Goal: Leave review/rating: Leave review/rating

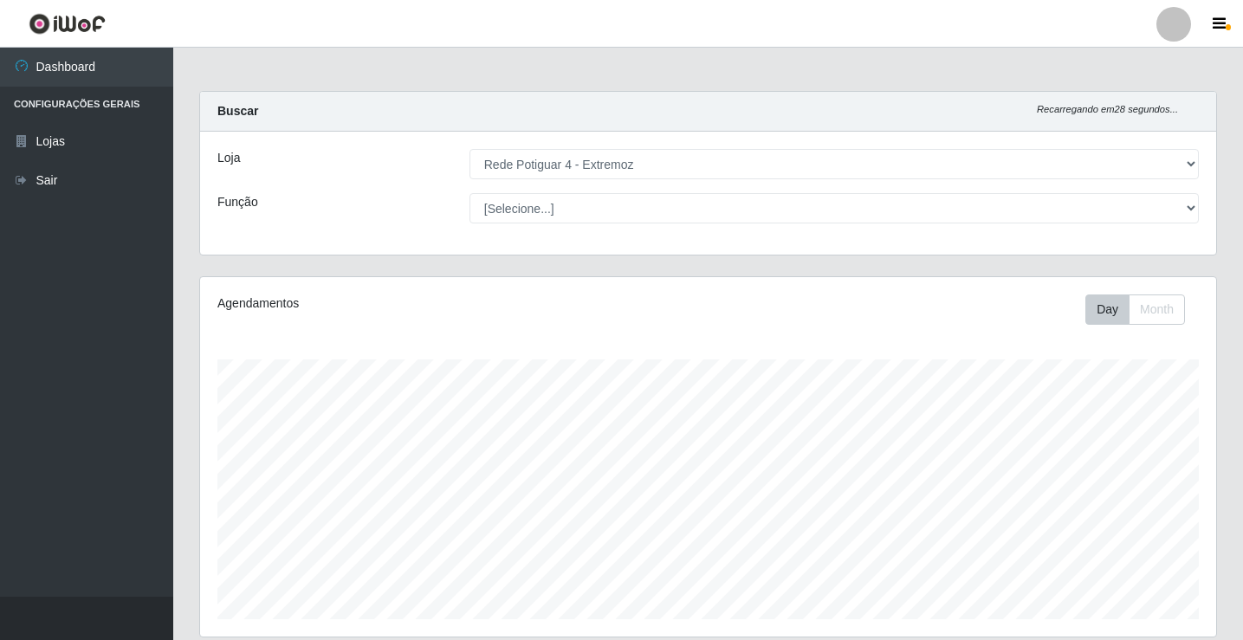
select select "78"
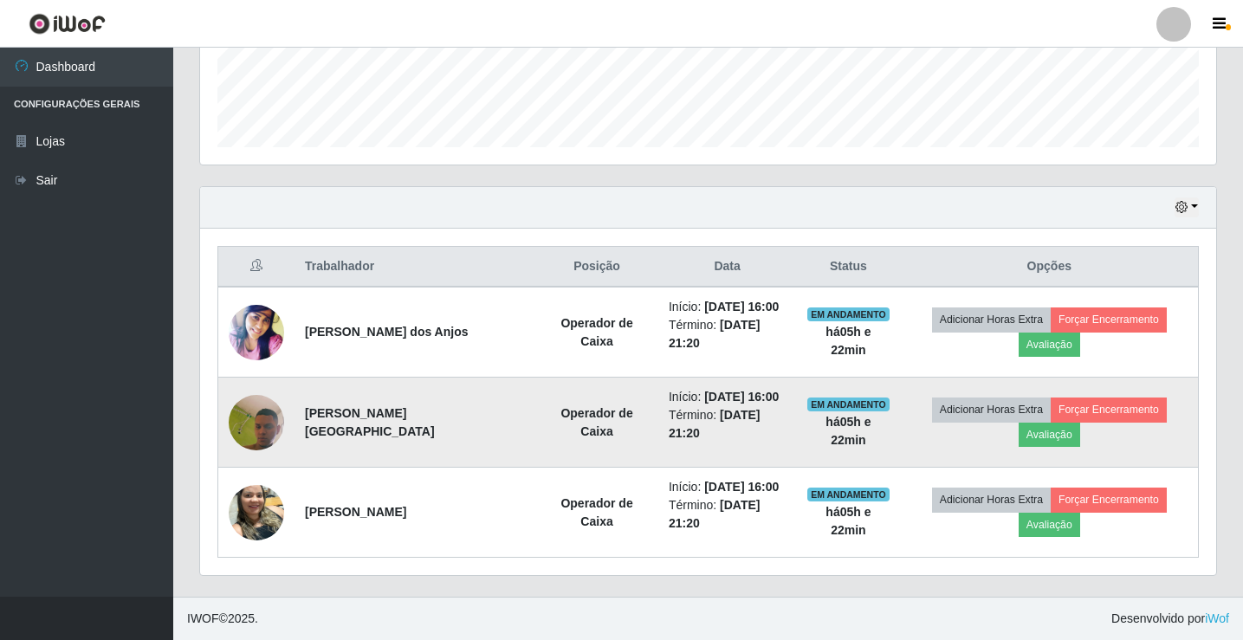
scroll to position [360, 1016]
click at [1038, 439] on button "Avaliação" at bounding box center [1050, 435] width 62 height 24
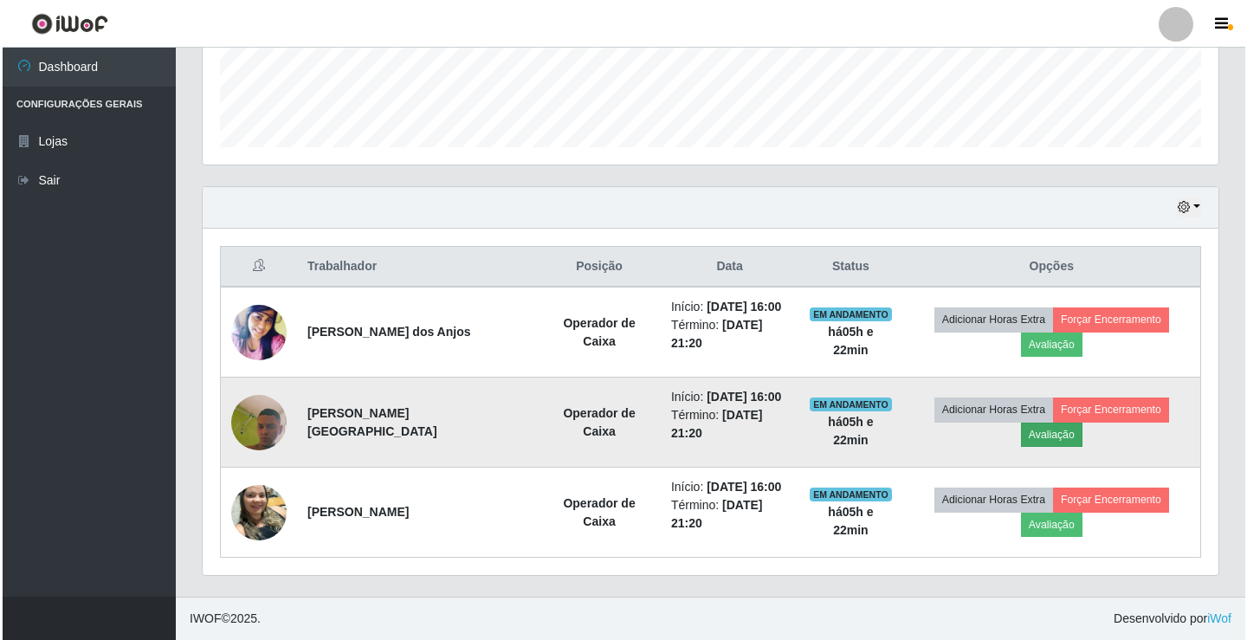
scroll to position [360, 1007]
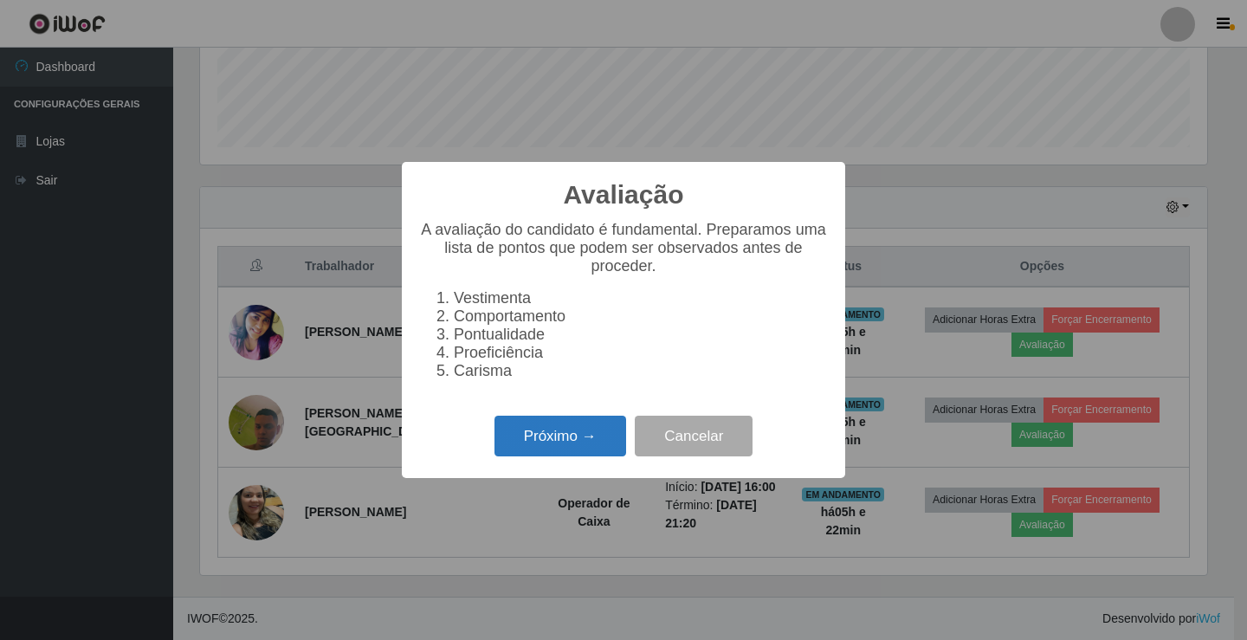
click at [521, 457] on button "Próximo →" at bounding box center [561, 436] width 132 height 41
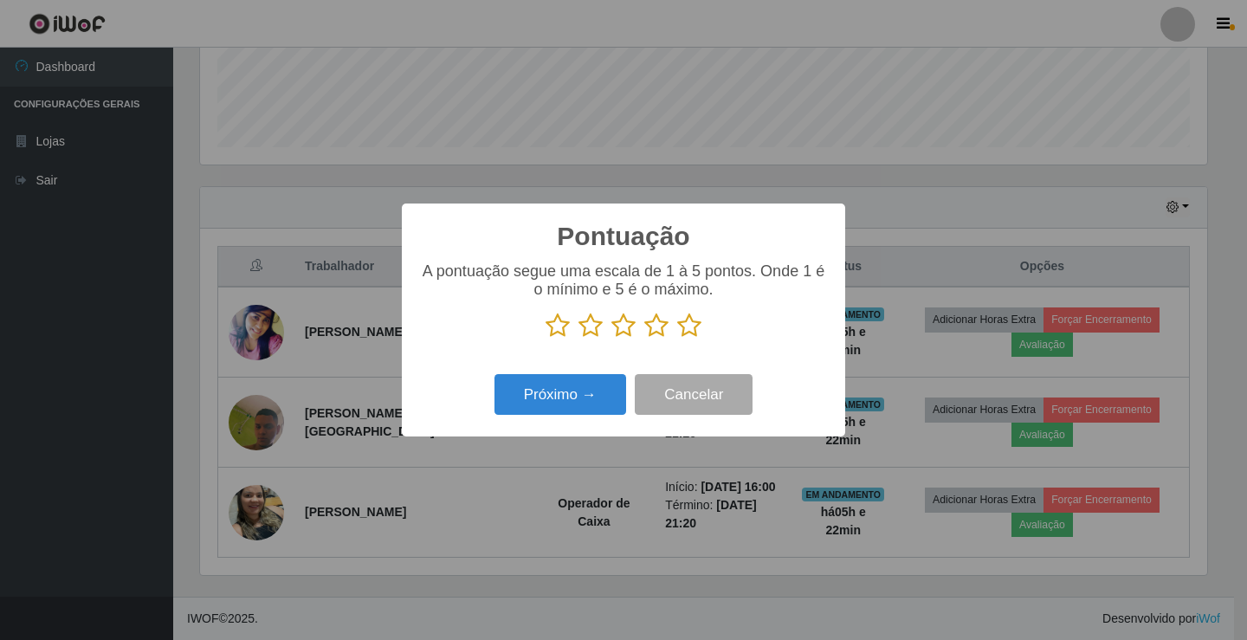
scroll to position [865914, 865266]
click at [592, 329] on icon at bounding box center [591, 326] width 24 height 26
click at [579, 339] on input "radio" at bounding box center [579, 339] width 0 height 0
click at [598, 401] on button "Próximo →" at bounding box center [561, 394] width 132 height 41
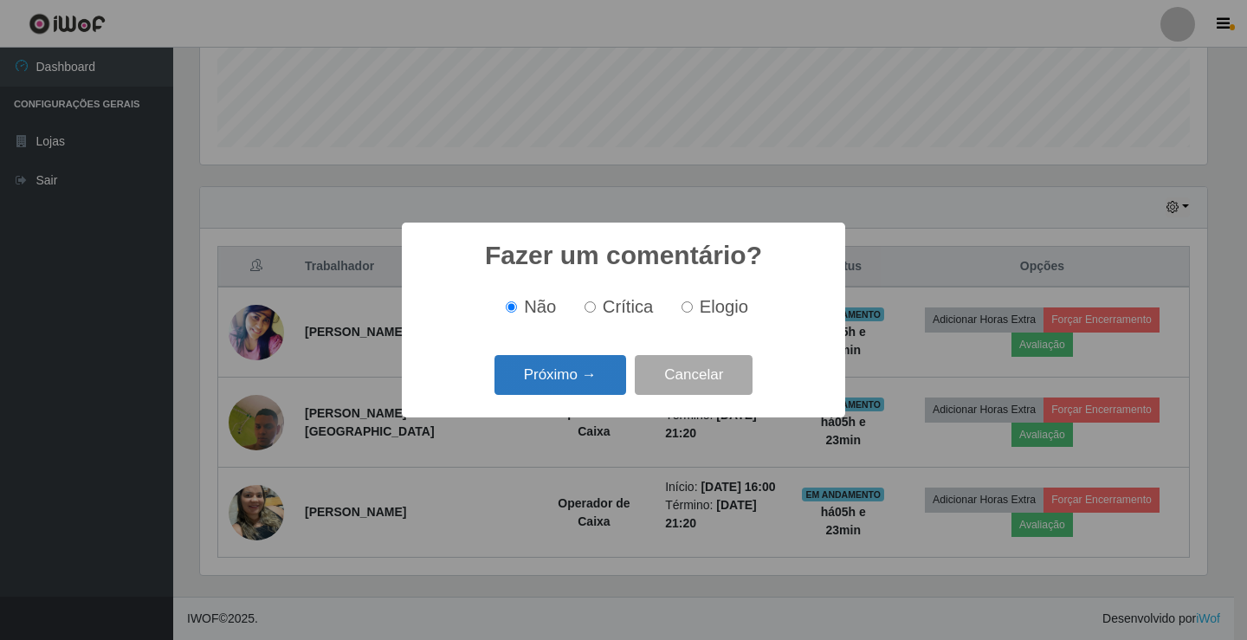
drag, startPoint x: 594, startPoint y: 308, endPoint x: 532, endPoint y: 376, distance: 92.6
click at [567, 337] on div "Fazer um comentário? × Não Crítica Elogio Próximo → Cancelar" at bounding box center [624, 320] width 444 height 194
click at [596, 308] on input "Crítica" at bounding box center [590, 306] width 11 height 11
radio input "true"
click at [598, 392] on button "Próximo →" at bounding box center [561, 375] width 132 height 41
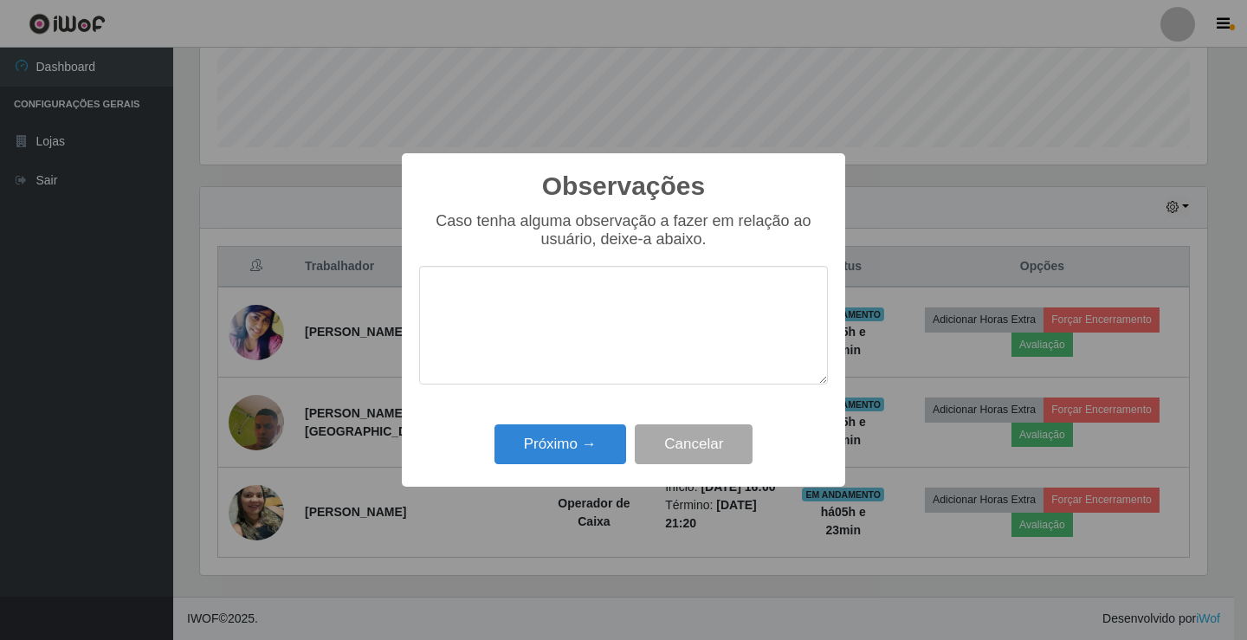
click at [573, 327] on textarea at bounding box center [623, 325] width 409 height 119
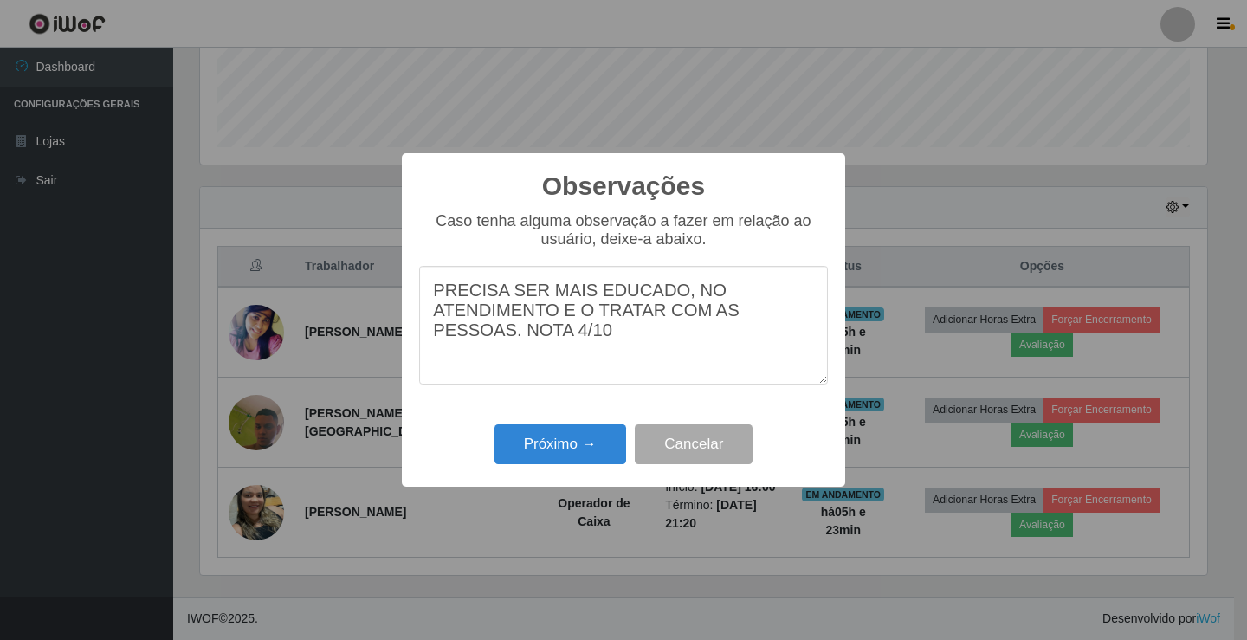
click at [485, 343] on textarea "PRECISA SER MAIS EDUCADO, NO ATENDIMENTO E O TRATAR COM AS PESSOAS. NOTA 4/10" at bounding box center [623, 325] width 409 height 119
click at [560, 358] on textarea "PRECISA SER MAIS EDUCADO, NO ATENDIMENTO E O TRATAR COM AS PESSOAS. NOTA 04/10" at bounding box center [623, 325] width 409 height 119
type textarea "PRECISA SER MAIS EDUCADO, NO ATENDIMENTO E O TRATAR COM AS PESSOAS. NOTA 04/10"
click at [565, 454] on button "Próximo →" at bounding box center [561, 444] width 132 height 41
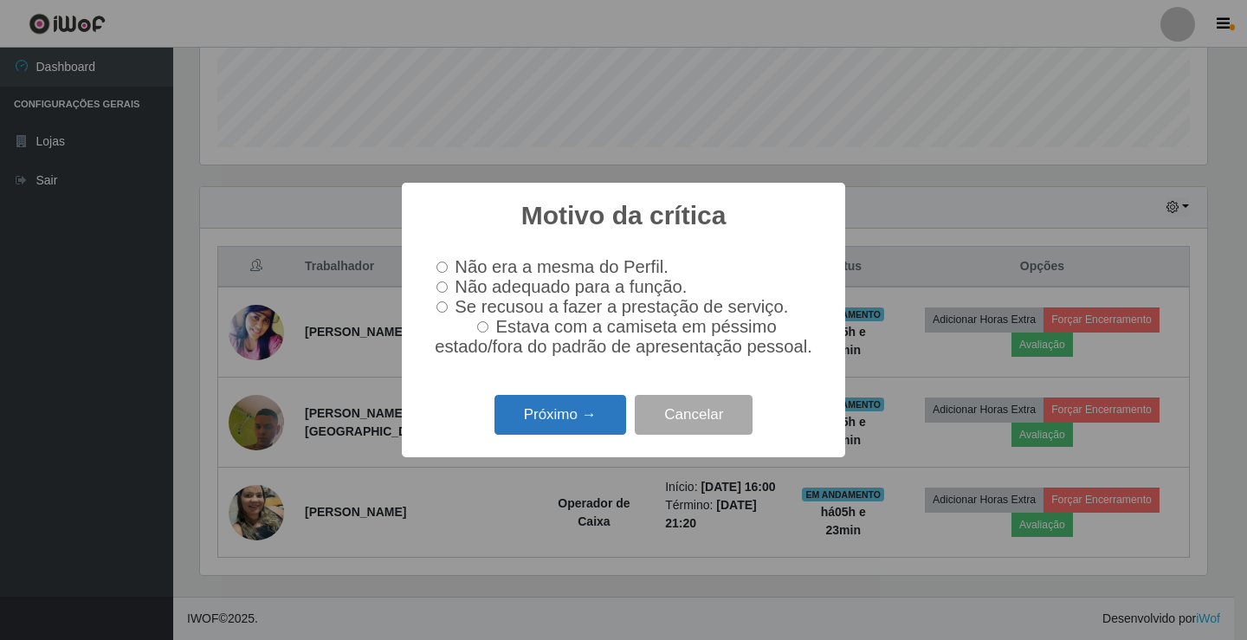
click at [594, 432] on button "Próximo →" at bounding box center [561, 415] width 132 height 41
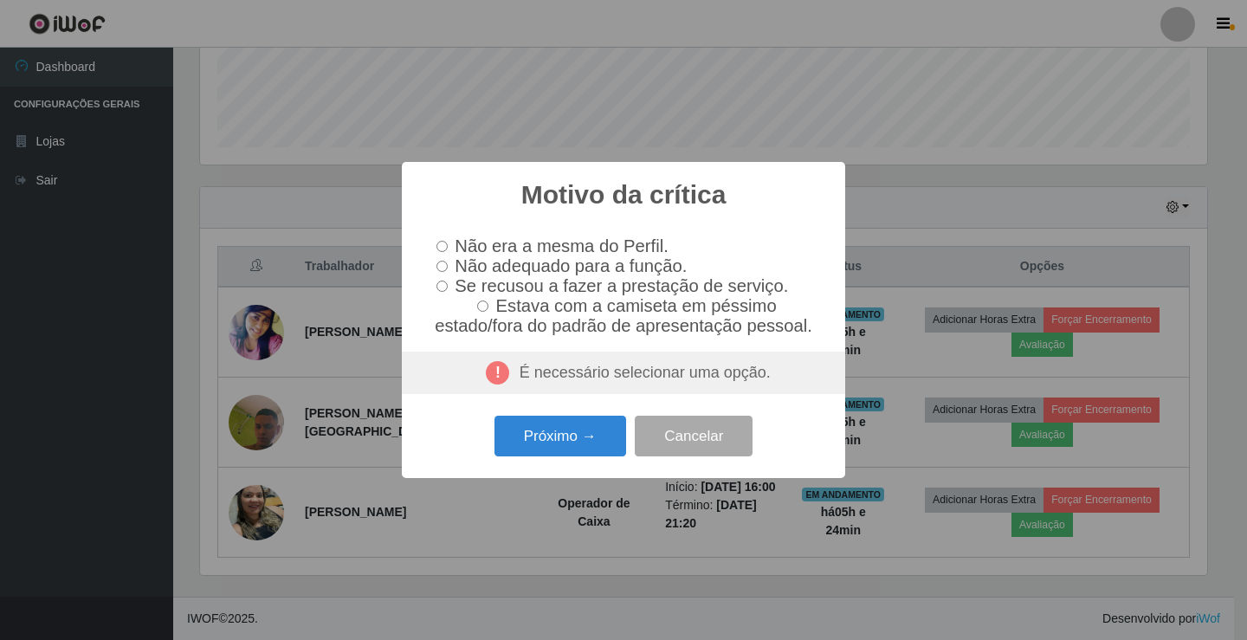
click at [444, 265] on input "Não adequado para a função." at bounding box center [442, 266] width 11 height 11
radio input "true"
click at [572, 442] on button "Próximo →" at bounding box center [561, 436] width 132 height 41
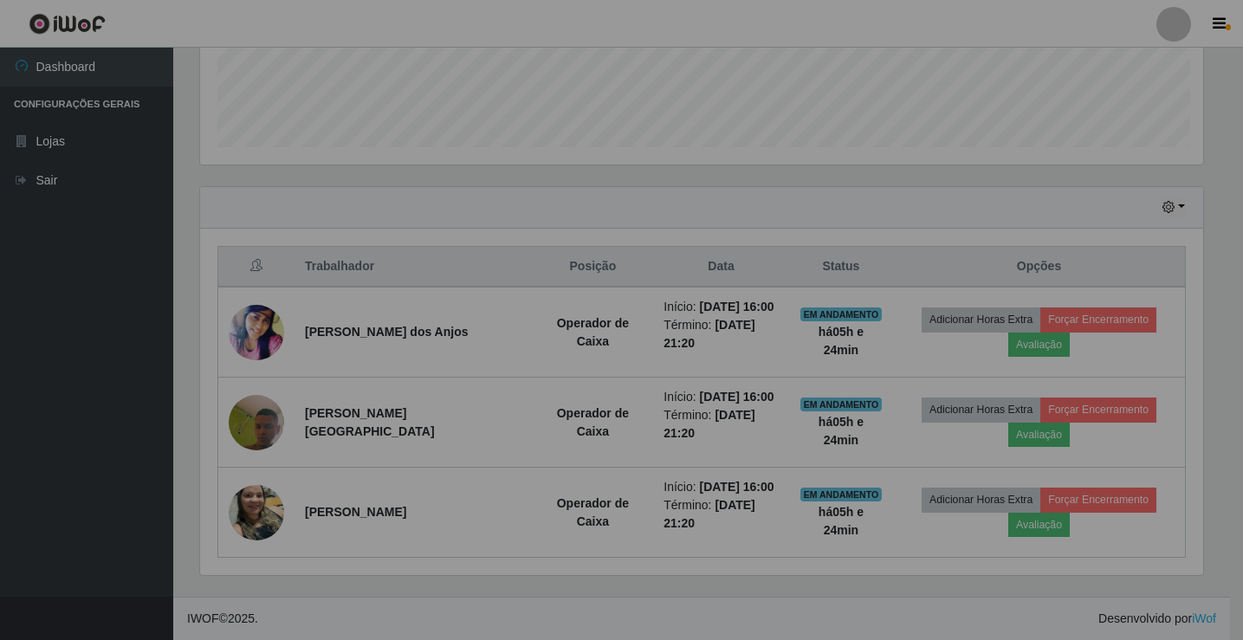
scroll to position [360, 1016]
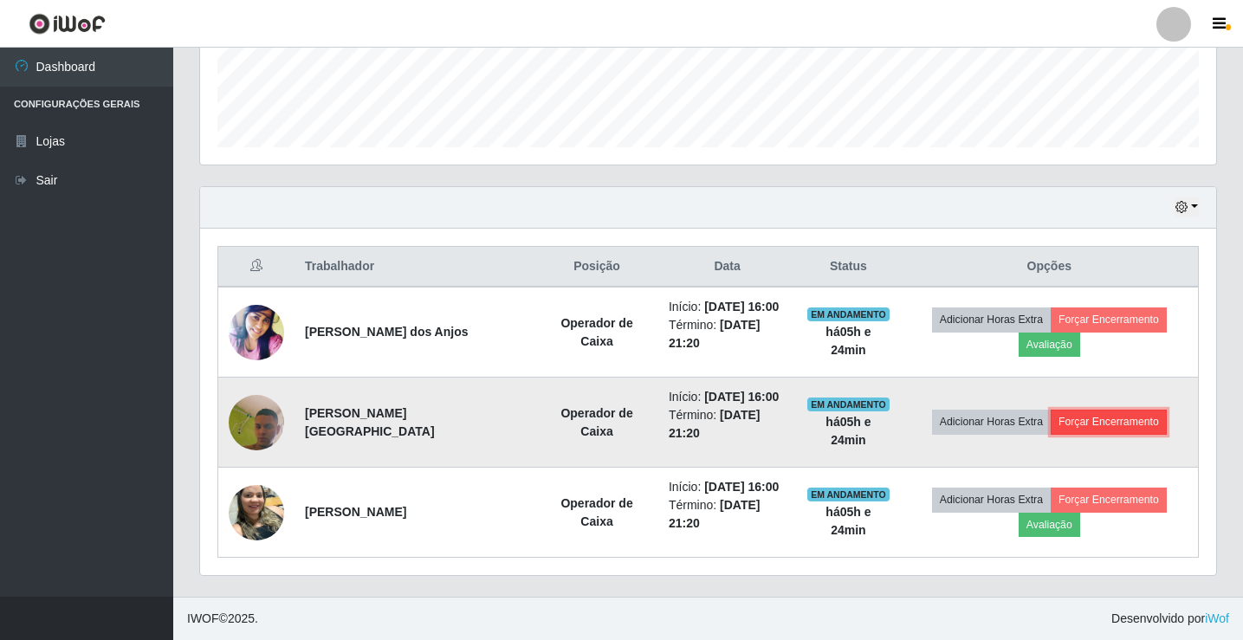
click at [1075, 426] on button "Forçar Encerramento" at bounding box center [1109, 422] width 116 height 24
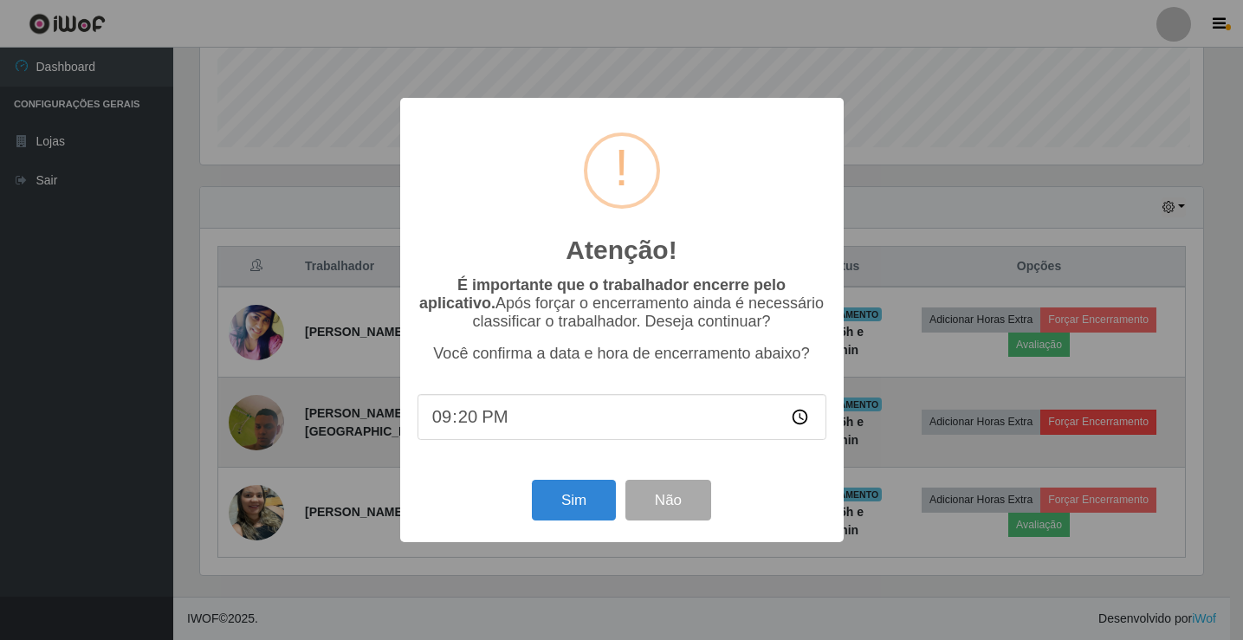
scroll to position [360, 1007]
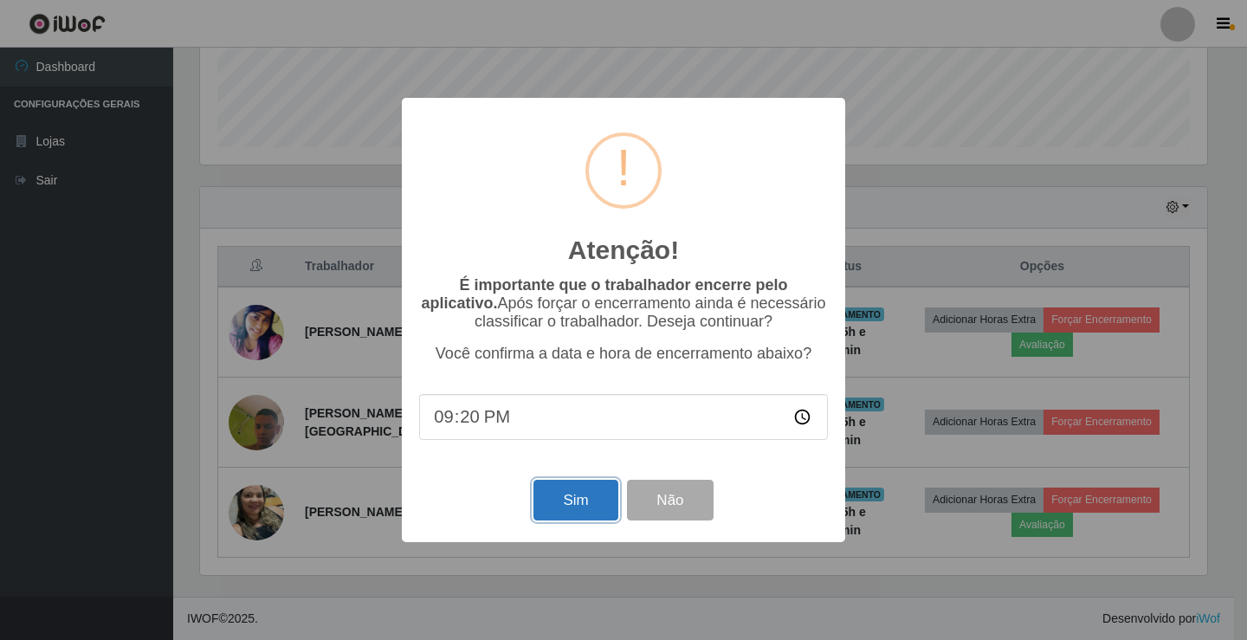
click at [594, 513] on button "Sim" at bounding box center [576, 500] width 84 height 41
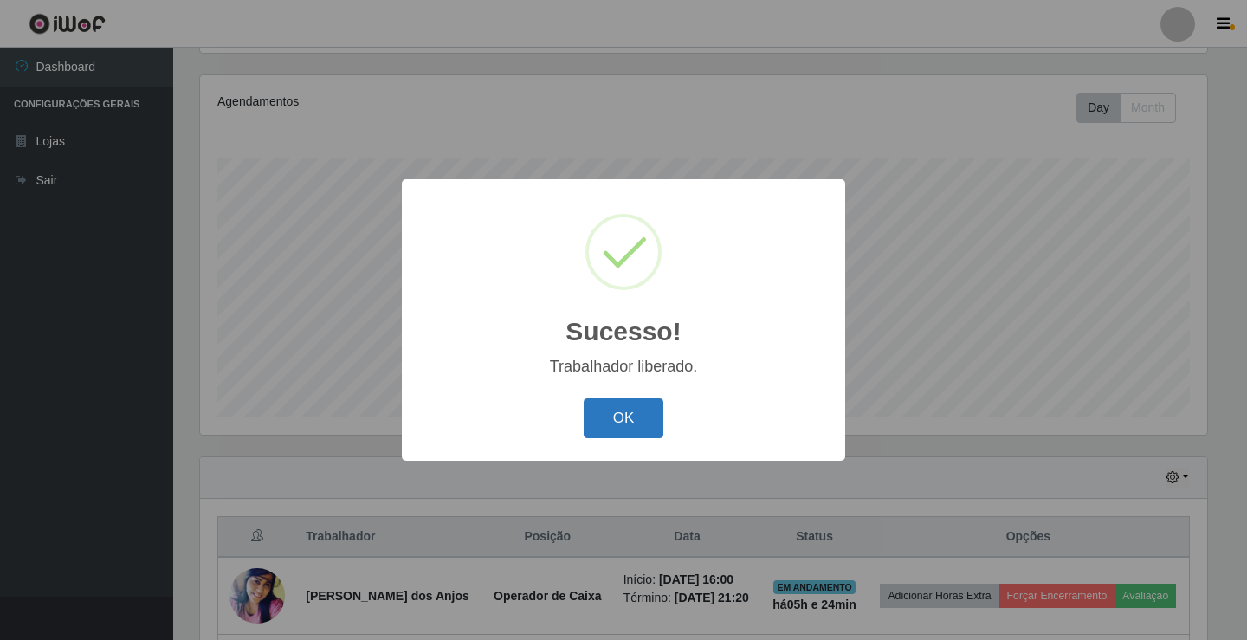
click at [625, 426] on button "OK" at bounding box center [624, 418] width 81 height 41
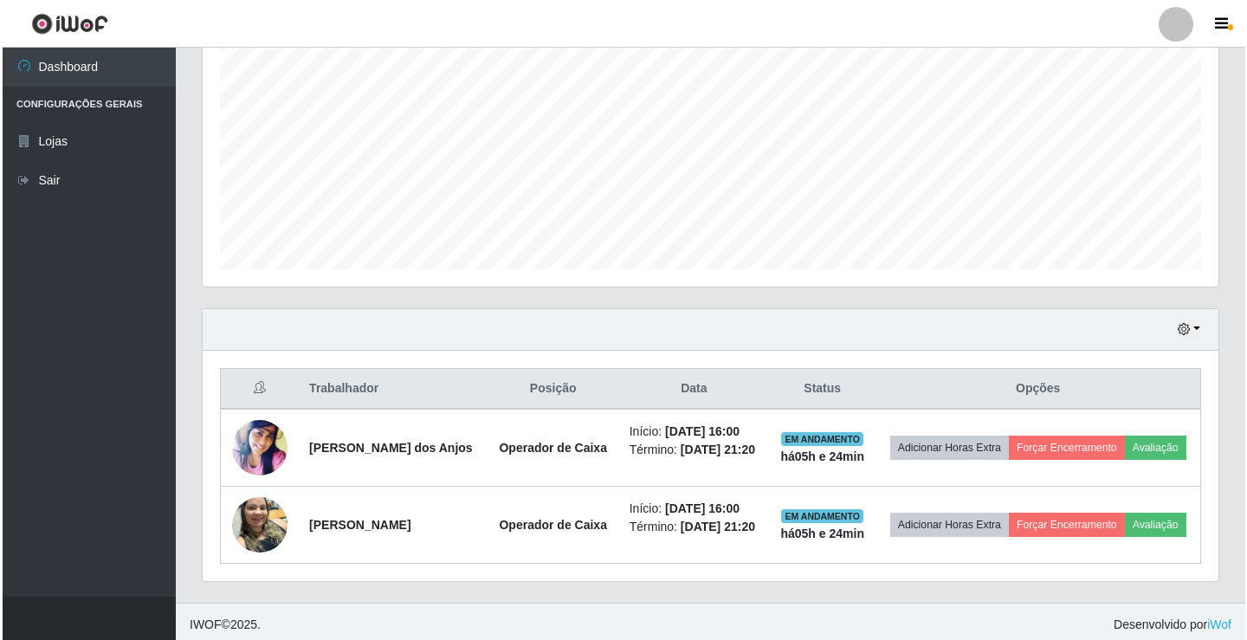
scroll to position [356, 0]
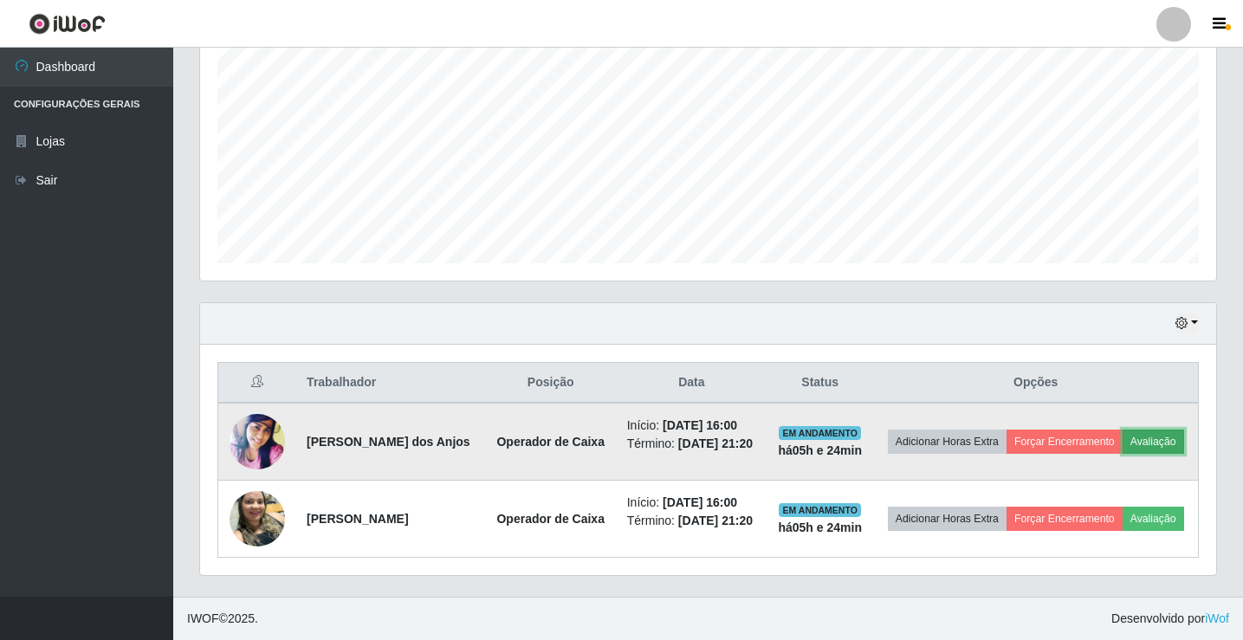
click at [1163, 446] on button "Avaliação" at bounding box center [1154, 442] width 62 height 24
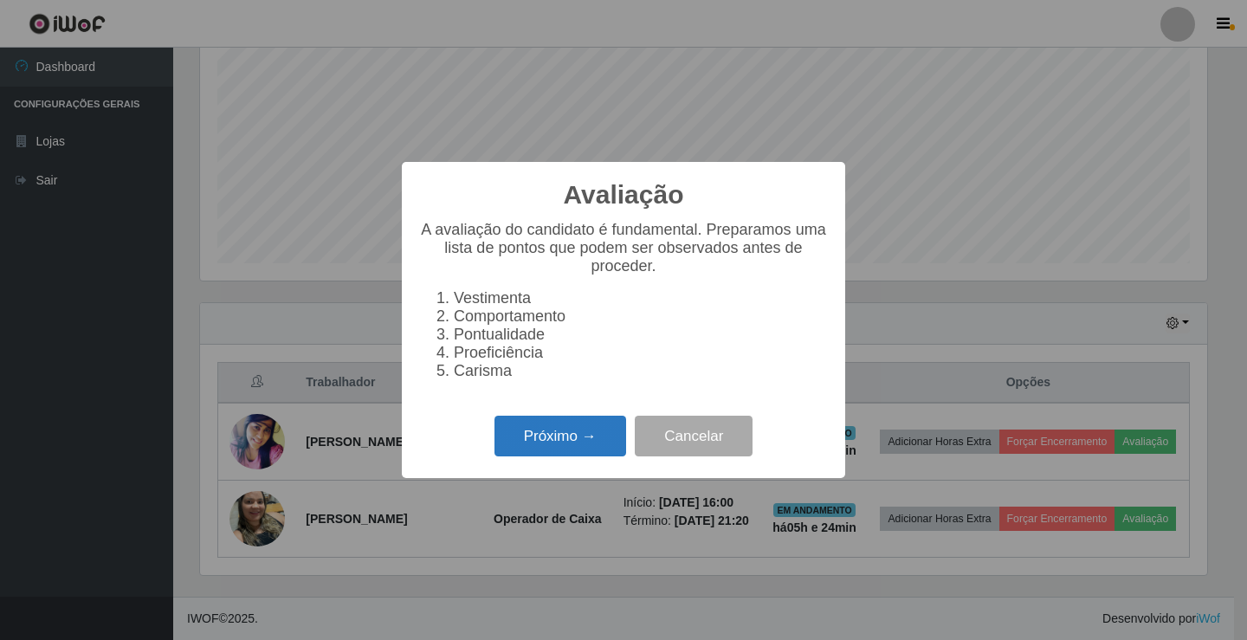
click at [528, 446] on button "Próximo →" at bounding box center [561, 436] width 132 height 41
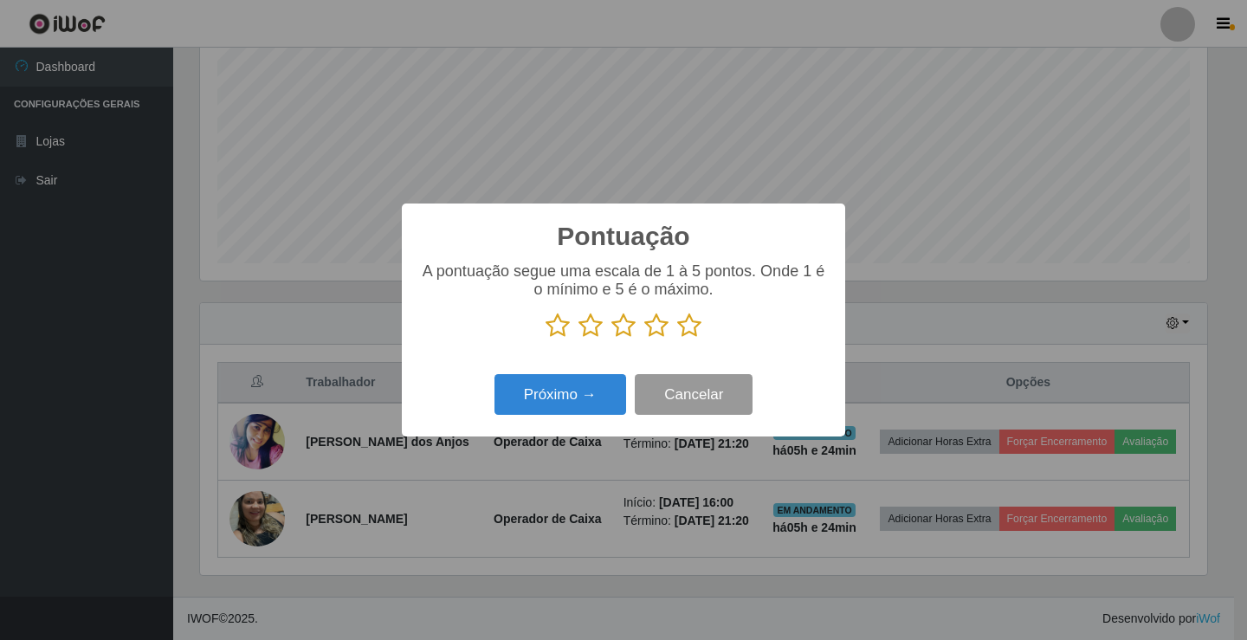
scroll to position [865914, 865266]
click at [688, 328] on icon at bounding box center [689, 326] width 24 height 26
click at [677, 339] on input "radio" at bounding box center [677, 339] width 0 height 0
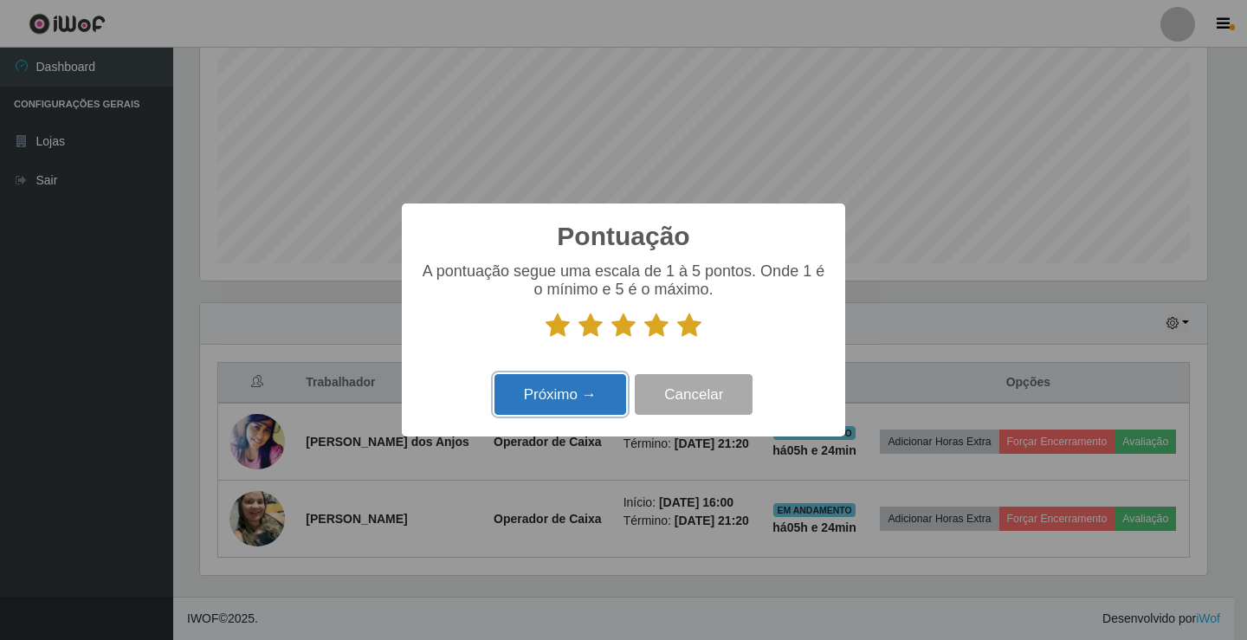
click at [575, 403] on button "Próximo →" at bounding box center [561, 394] width 132 height 41
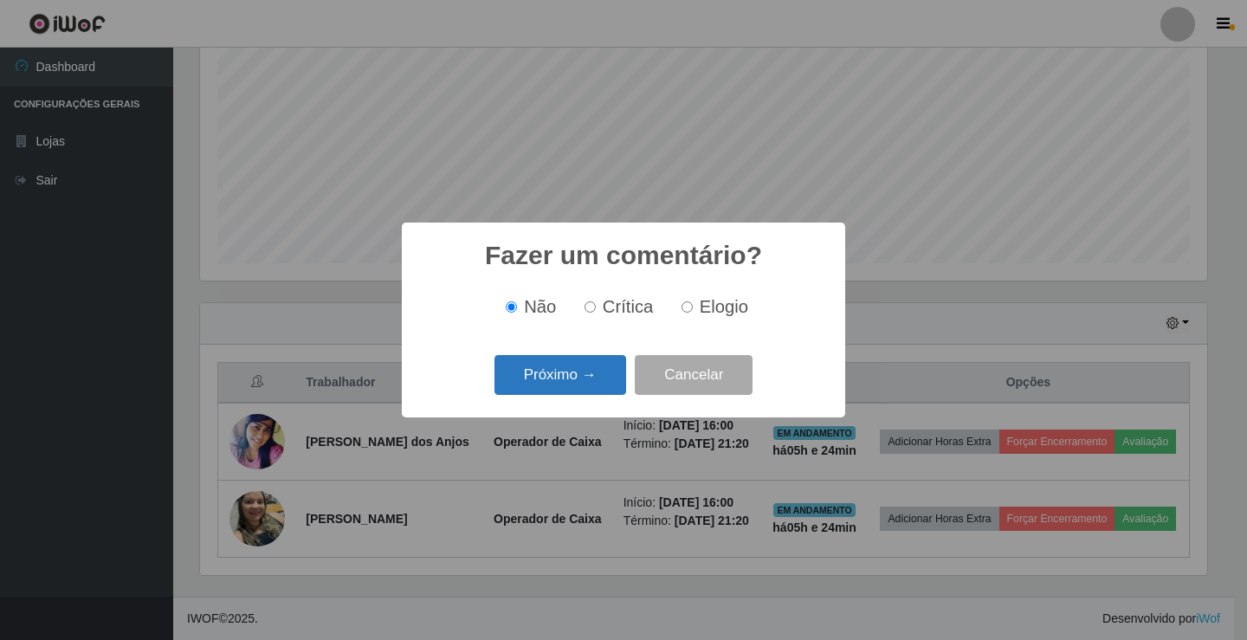
drag, startPoint x: 685, startPoint y: 312, endPoint x: 599, endPoint y: 372, distance: 104.5
click at [677, 314] on label "Elogio" at bounding box center [712, 307] width 74 height 20
click at [682, 313] on input "Elogio" at bounding box center [687, 306] width 11 height 11
radio input "true"
click at [595, 375] on button "Próximo →" at bounding box center [561, 375] width 132 height 41
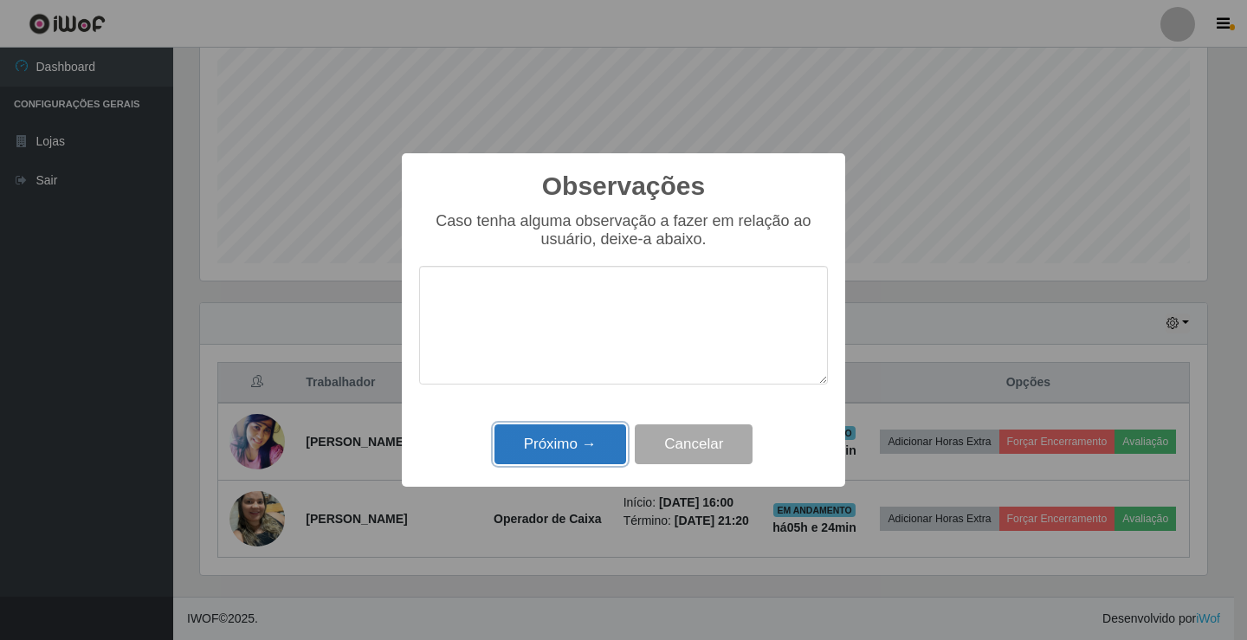
click at [596, 454] on button "Próximo →" at bounding box center [561, 444] width 132 height 41
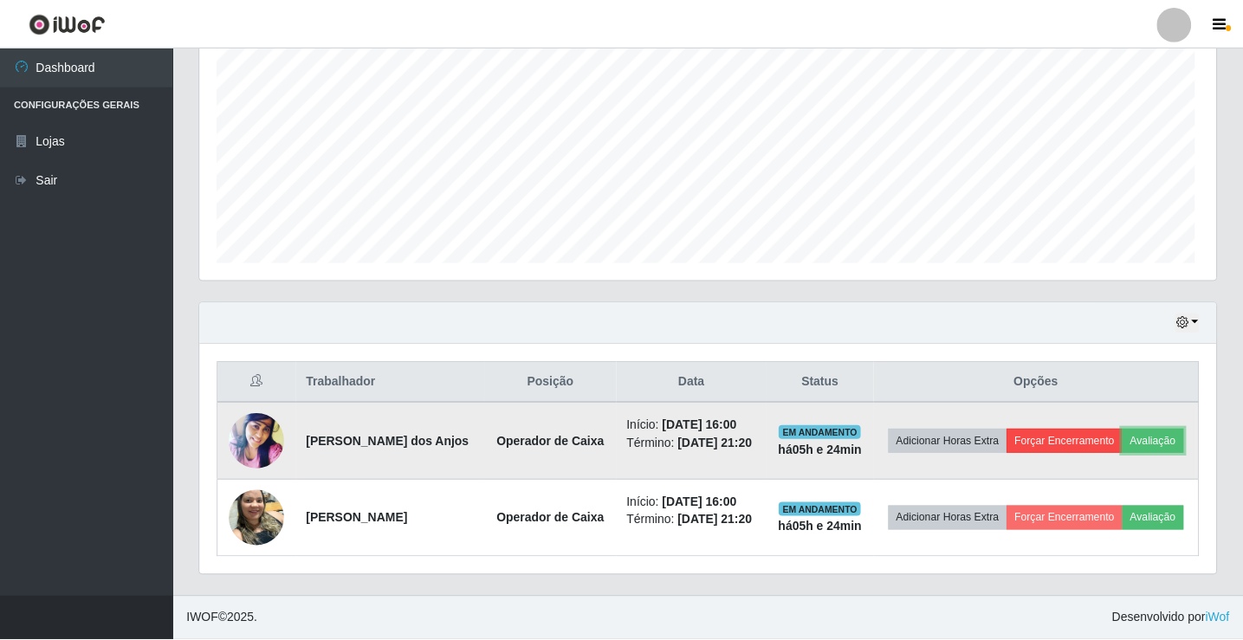
scroll to position [360, 1016]
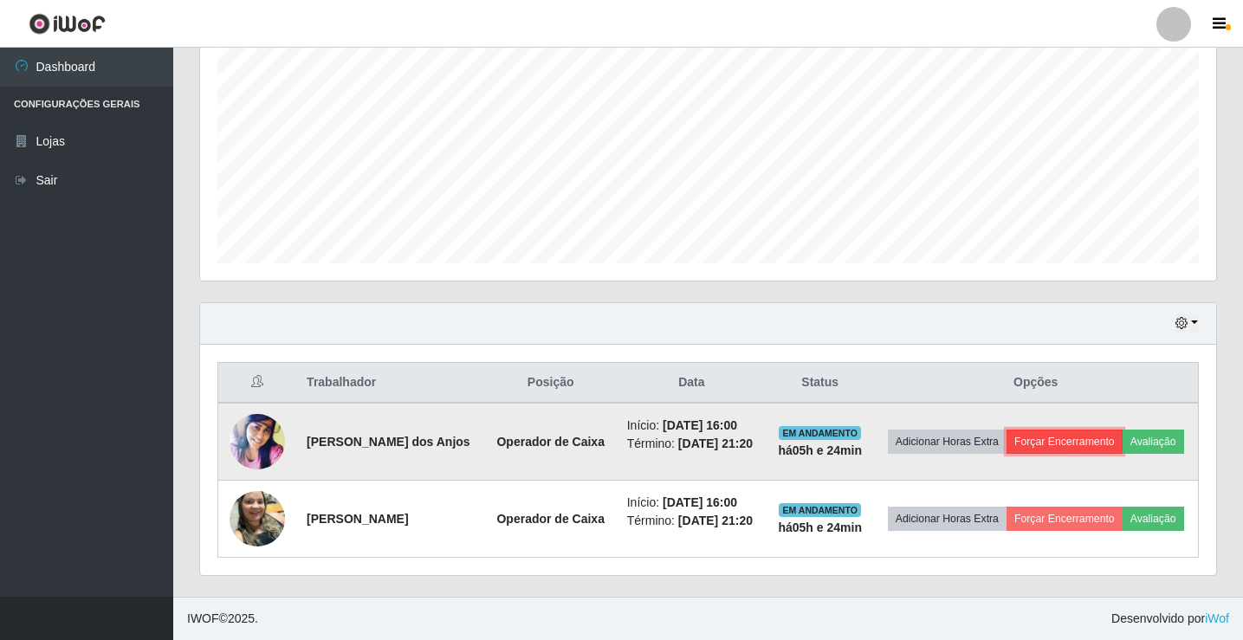
click at [1071, 445] on button "Forçar Encerramento" at bounding box center [1065, 442] width 116 height 24
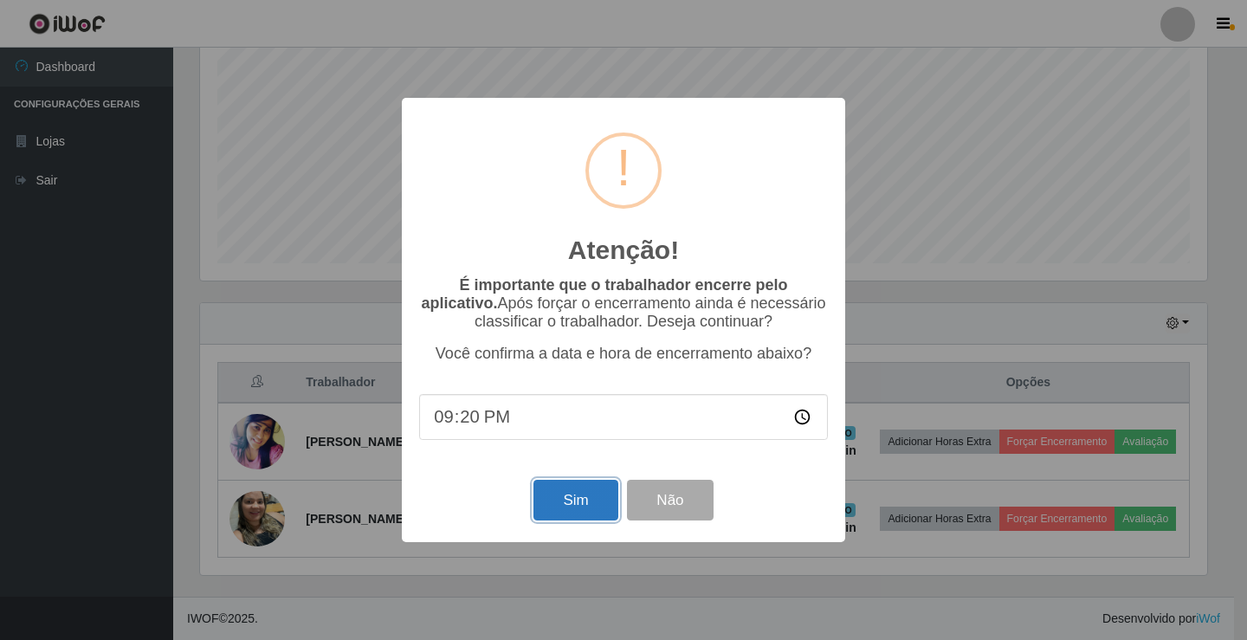
click at [565, 515] on button "Sim" at bounding box center [576, 500] width 84 height 41
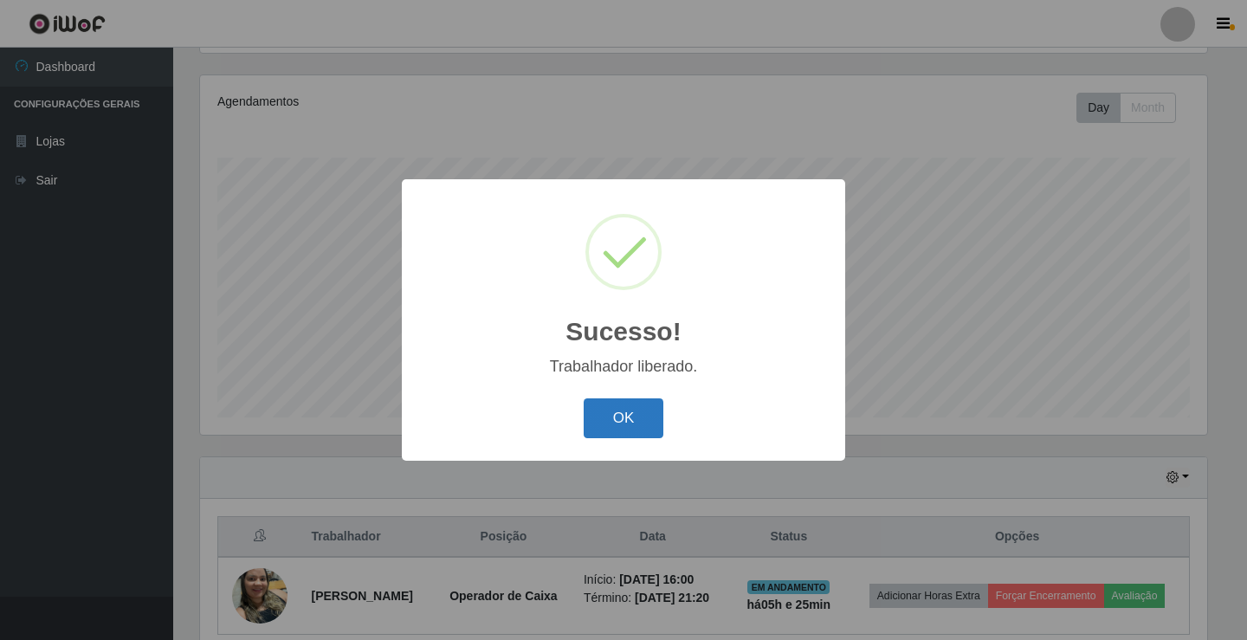
click at [624, 430] on button "OK" at bounding box center [624, 418] width 81 height 41
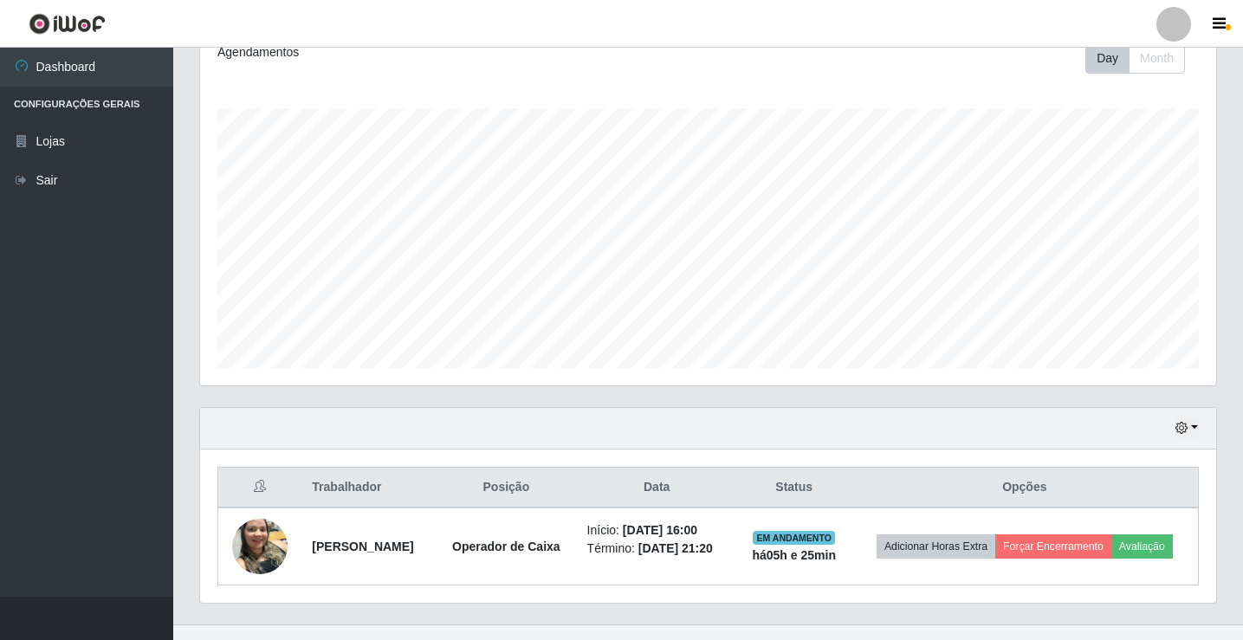
scroll to position [279, 0]
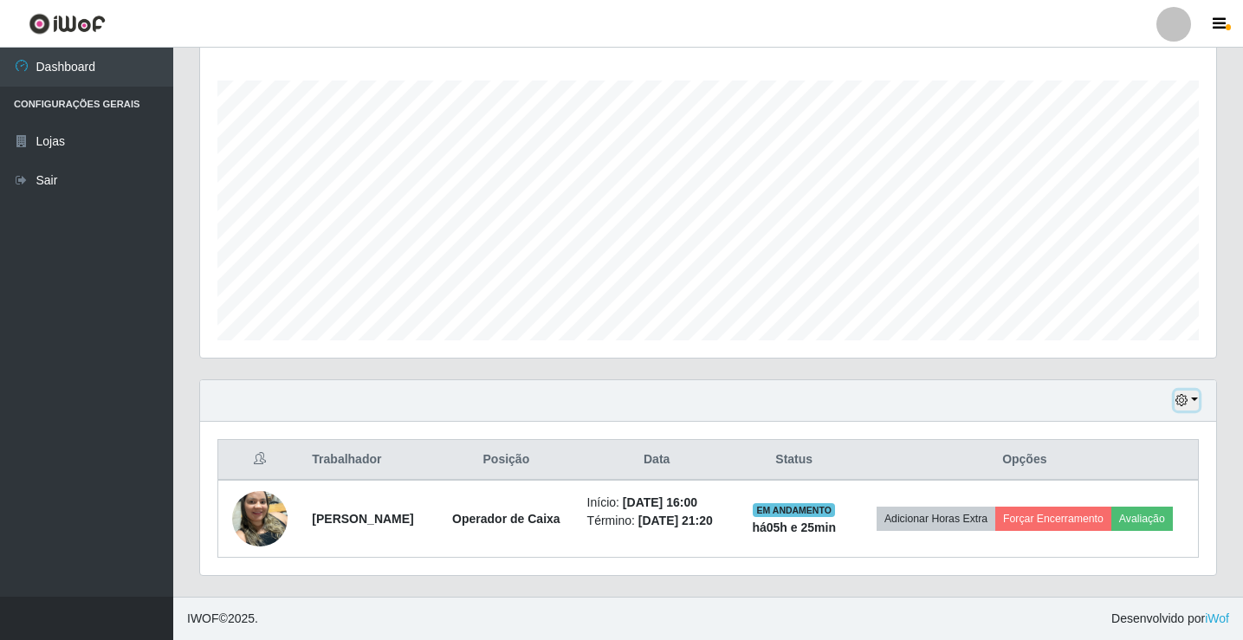
click at [1189, 398] on button "button" at bounding box center [1187, 401] width 24 height 20
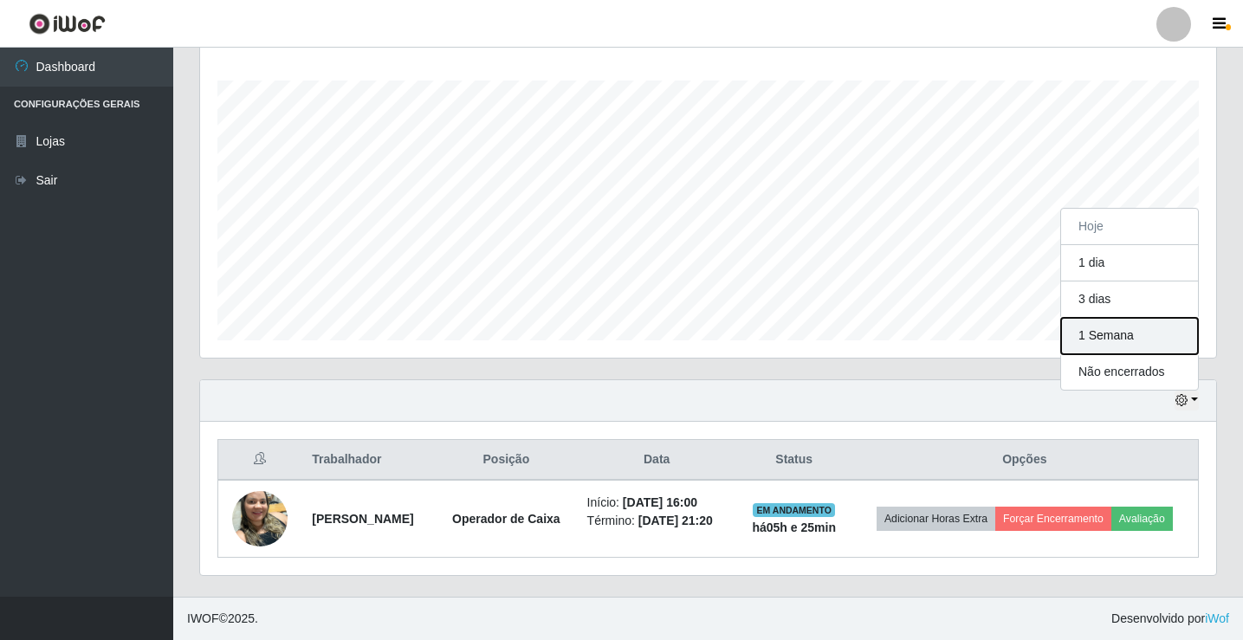
click at [1105, 328] on button "1 Semana" at bounding box center [1129, 336] width 137 height 36
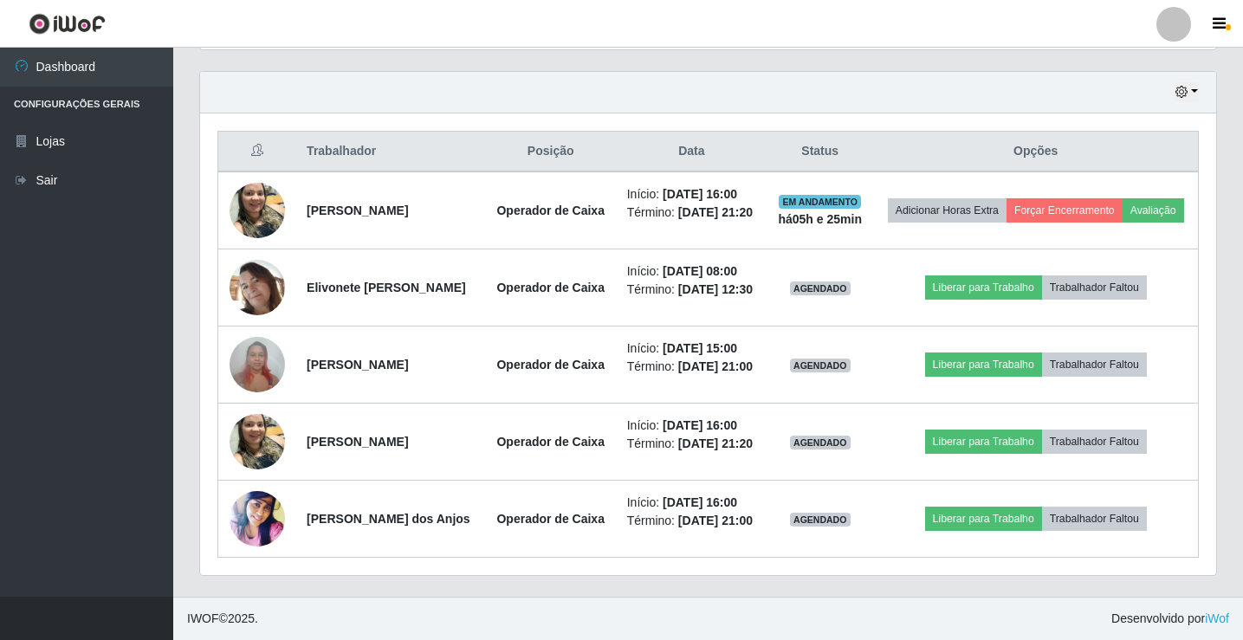
scroll to position [652, 0]
